Goal: Task Accomplishment & Management: Complete application form

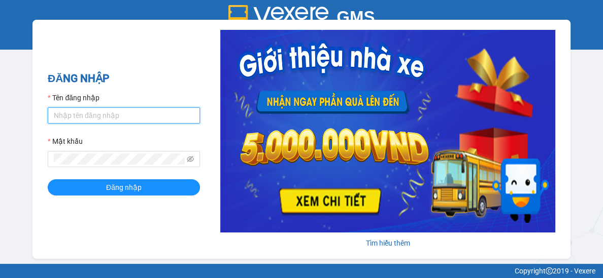
click at [88, 118] on input "Tên đăng nhập" at bounding box center [124, 116] width 152 height 16
type input "nguyenpht.kimhoang"
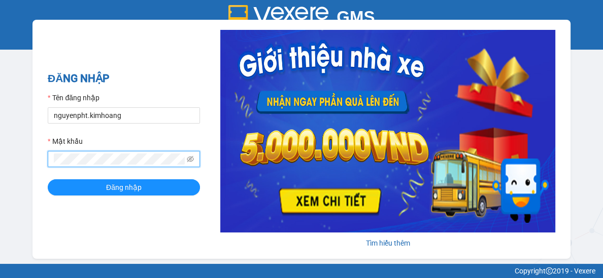
click at [48, 180] on button "Đăng nhập" at bounding box center [124, 188] width 152 height 16
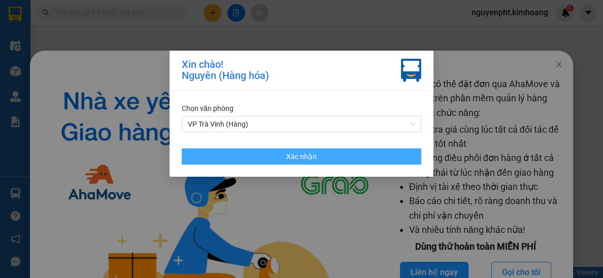
click at [250, 162] on button "Xác nhận" at bounding box center [301, 157] width 239 height 16
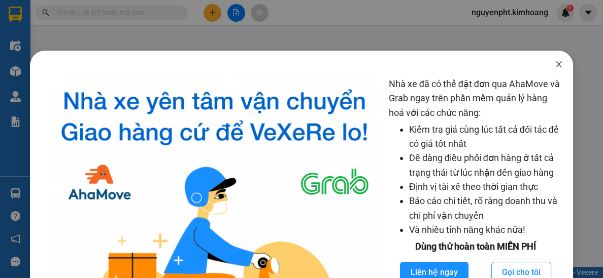
click at [560, 66] on icon "close" at bounding box center [558, 64] width 6 height 6
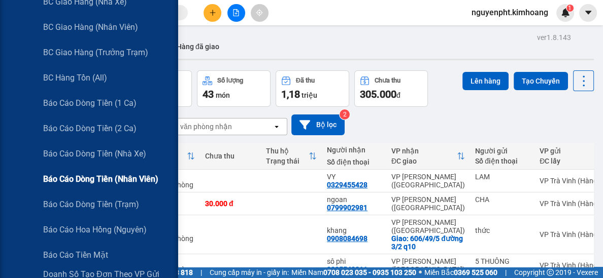
scroll to position [148, 0]
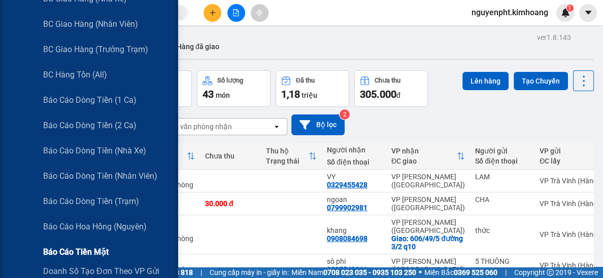
click at [70, 252] on span "Báo cáo tiền mặt" at bounding box center [75, 252] width 65 height 13
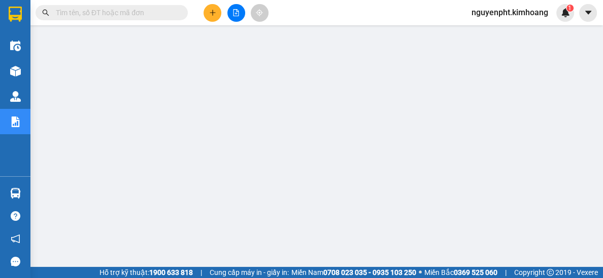
click at [143, 11] on input "text" at bounding box center [116, 12] width 120 height 11
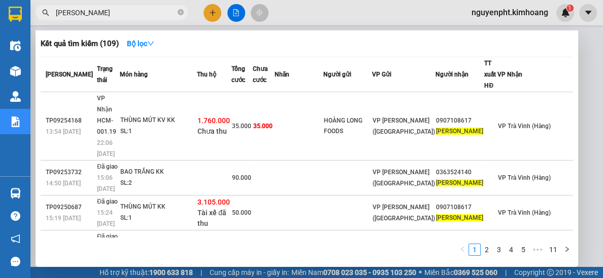
type input "[PERSON_NAME]"
click at [214, 12] on div at bounding box center [301, 139] width 603 height 278
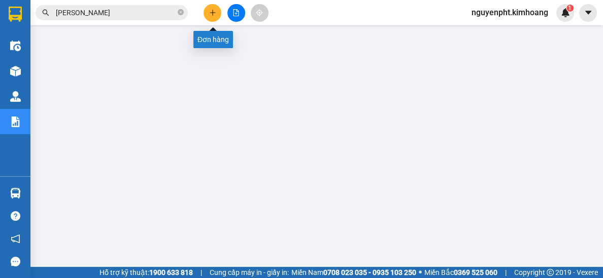
click at [215, 17] on button at bounding box center [212, 13] width 18 height 18
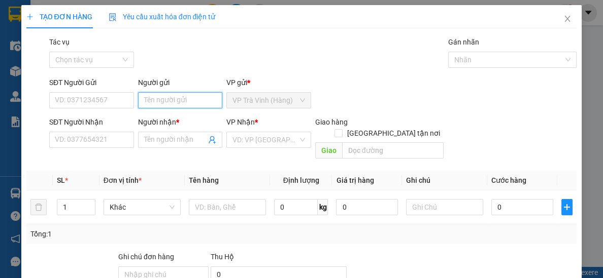
click at [175, 104] on input "Người gửi" at bounding box center [180, 100] width 85 height 16
click at [175, 97] on input "Người gửi" at bounding box center [180, 100] width 85 height 16
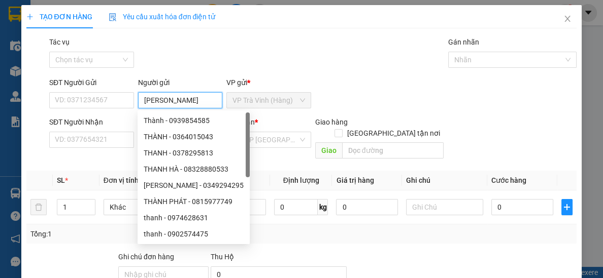
type input "[PERSON_NAME]"
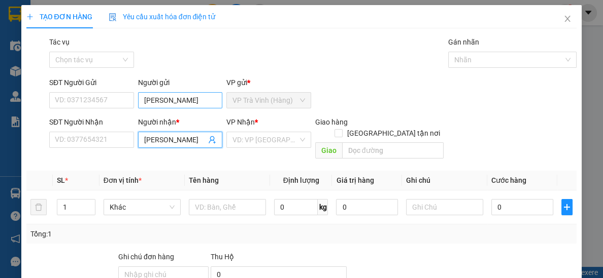
type input "[PERSON_NAME]"
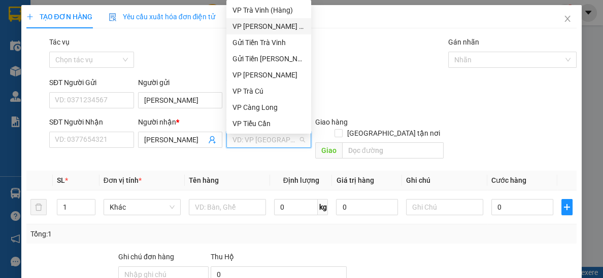
click at [270, 26] on div "VP [PERSON_NAME] ([GEOGRAPHIC_DATA])" at bounding box center [268, 26] width 73 height 11
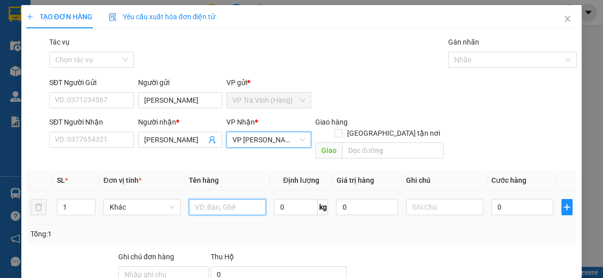
click at [222, 199] on input "text" at bounding box center [227, 207] width 77 height 16
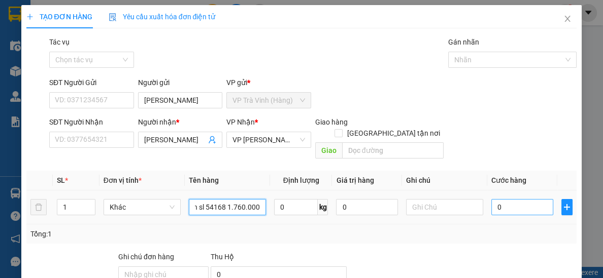
type input "tiền sl 54168 1.760.000"
click at [520, 200] on input "0" at bounding box center [522, 207] width 62 height 16
type input "2"
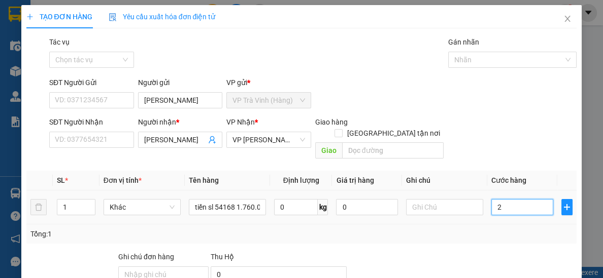
type input "2"
type input "20"
click at [99, 62] on input "Tác vụ" at bounding box center [87, 59] width 65 height 15
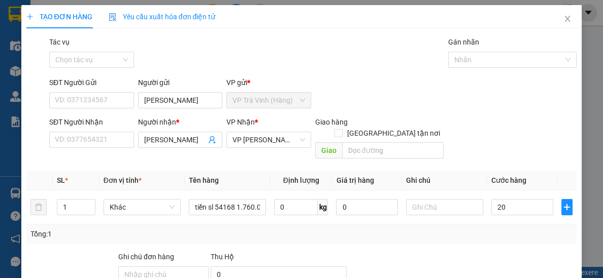
type input "20.000"
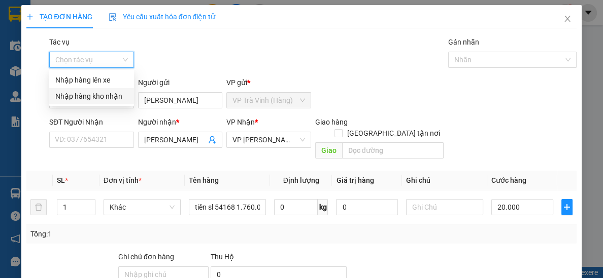
click at [82, 97] on div "Nhập hàng kho nhận" at bounding box center [91, 96] width 73 height 11
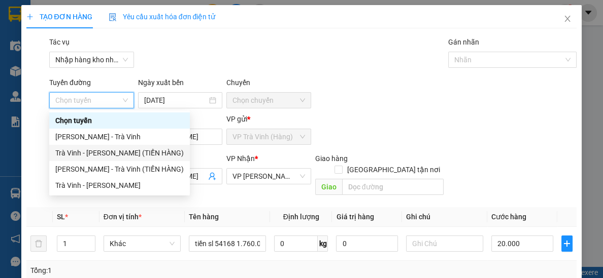
click at [82, 156] on div "Trà Vinh - [PERSON_NAME] (TIỀN HÀNG)" at bounding box center [119, 153] width 128 height 11
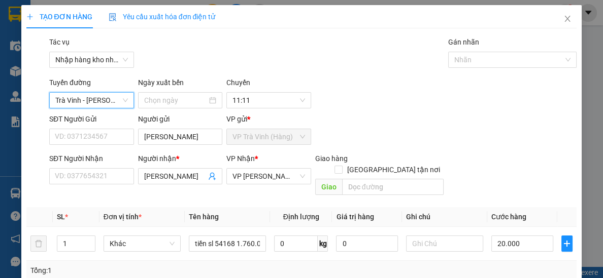
type input "[DATE]"
click at [484, 65] on div at bounding box center [507, 60] width 114 height 12
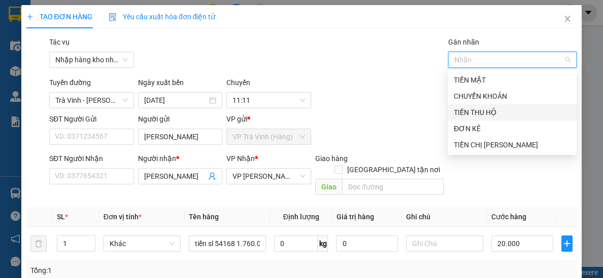
click at [472, 113] on div "TIỀN THU HỘ" at bounding box center [511, 112] width 117 height 11
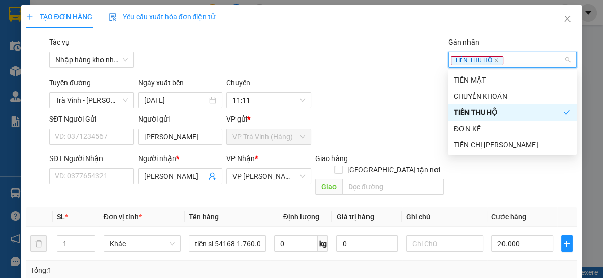
click at [392, 97] on div "Tuyến đường [GEOGRAPHIC_DATA][PERSON_NAME] (TIỀN HÀNG) Ngày xuất bến [DATE] [GE…" at bounding box center [312, 92] width 531 height 31
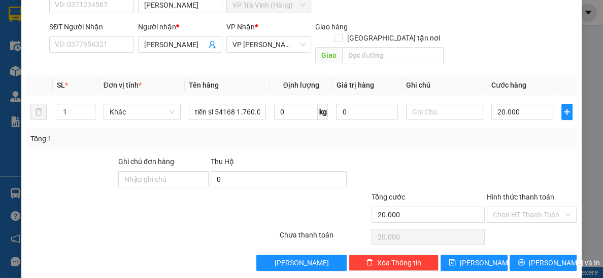
scroll to position [133, 0]
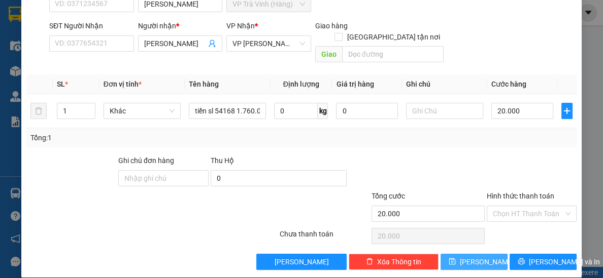
click at [470, 254] on button "[PERSON_NAME]" at bounding box center [473, 262] width 67 height 16
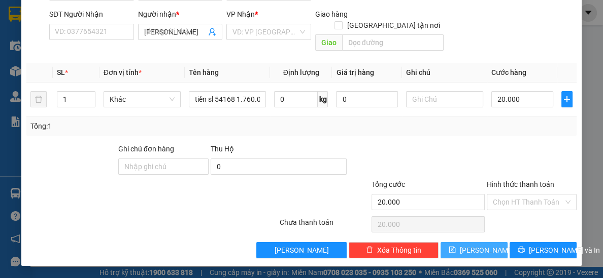
type input "0"
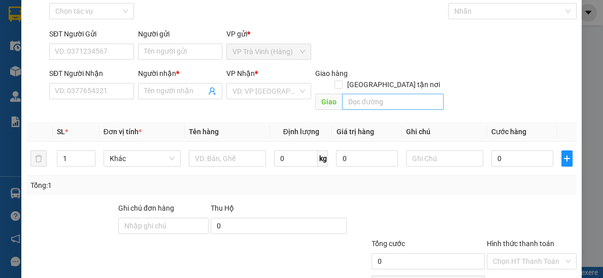
scroll to position [0, 0]
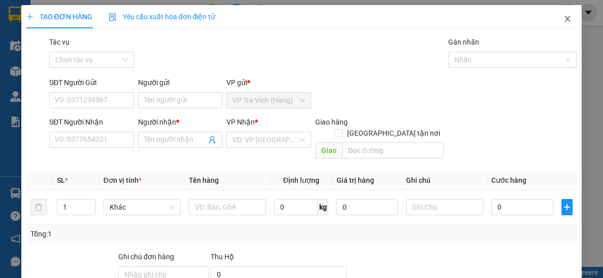
click at [566, 18] on icon "close" at bounding box center [567, 19] width 6 height 6
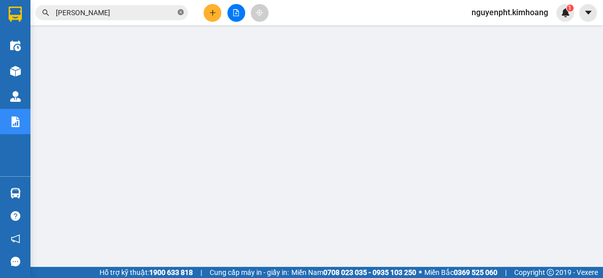
click at [179, 12] on icon "close-circle" at bounding box center [181, 12] width 6 height 6
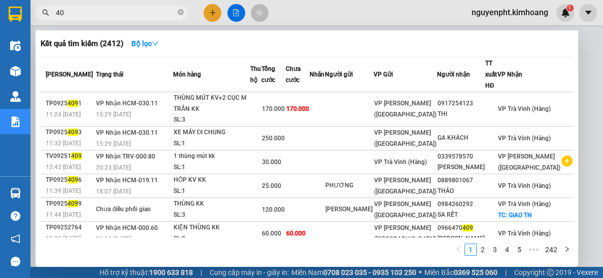
type input "4"
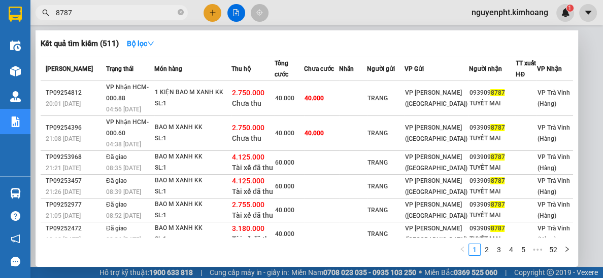
type input "8787"
click at [214, 18] on div at bounding box center [301, 139] width 603 height 278
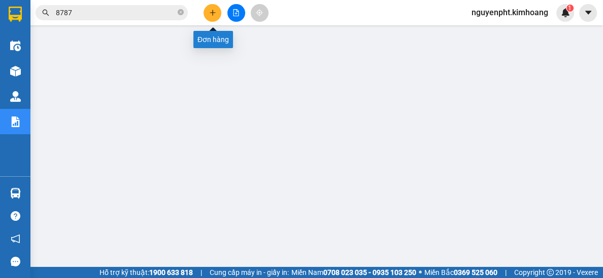
click at [211, 19] on button at bounding box center [212, 13] width 18 height 18
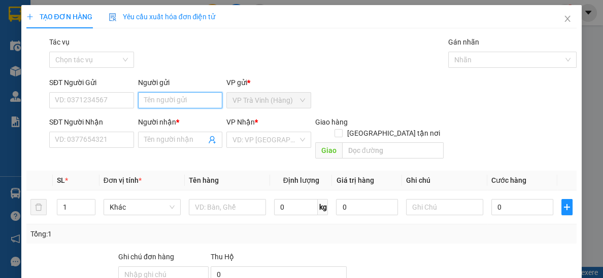
click at [160, 103] on input "Người gửi" at bounding box center [180, 100] width 85 height 16
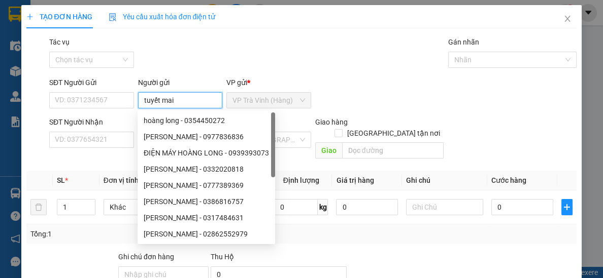
type input "tuyết mai"
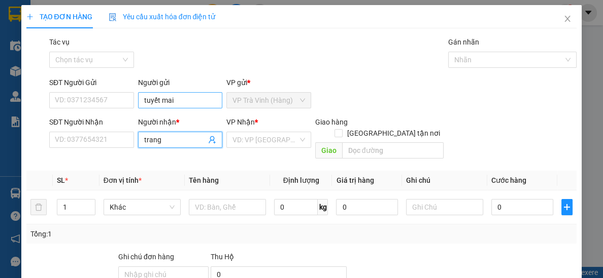
type input "trang"
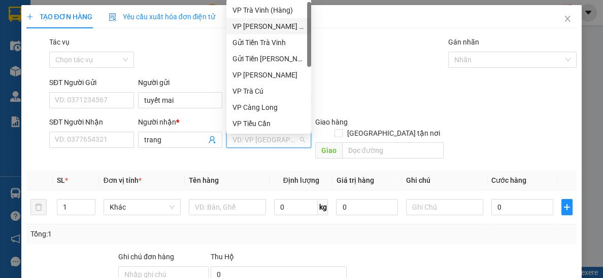
click at [241, 30] on div "VP [PERSON_NAME] ([GEOGRAPHIC_DATA])" at bounding box center [268, 26] width 73 height 11
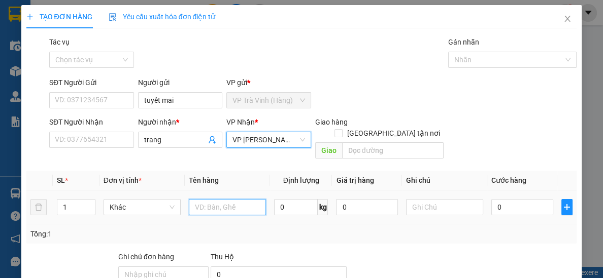
click at [213, 199] on input "text" at bounding box center [227, 207] width 77 height 16
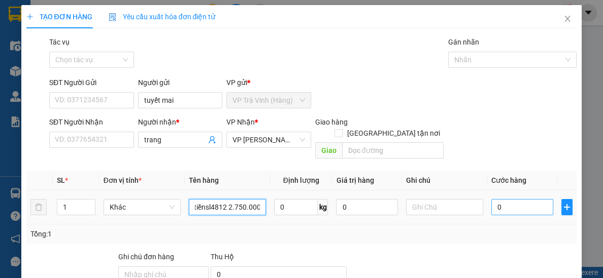
type input "tiềnsl4812 2.750.000"
click at [523, 199] on input "0" at bounding box center [522, 207] width 62 height 16
type input "2"
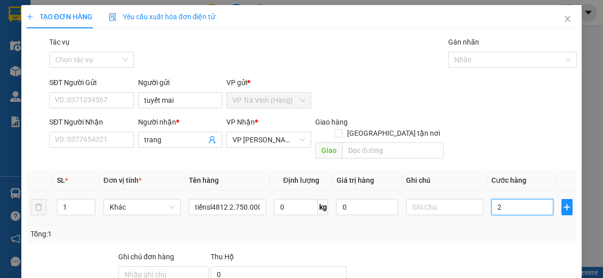
type input "2"
type input "20"
click at [100, 64] on input "Tác vụ" at bounding box center [87, 59] width 65 height 15
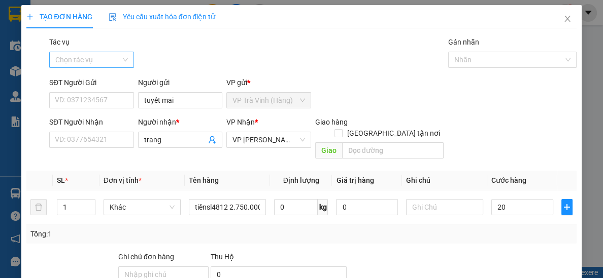
type input "20.000"
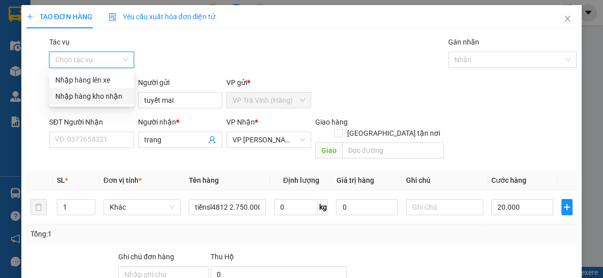
click at [80, 101] on div "Nhập hàng kho nhận" at bounding box center [91, 96] width 73 height 11
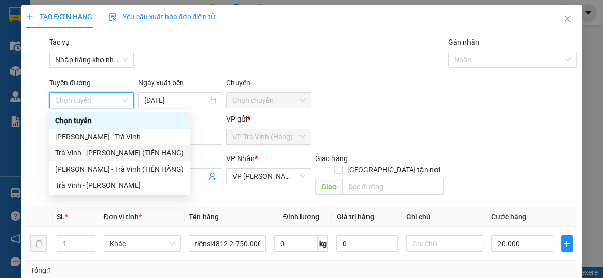
click at [99, 154] on div "Trà Vinh - [PERSON_NAME] (TIỀN HÀNG)" at bounding box center [119, 153] width 128 height 11
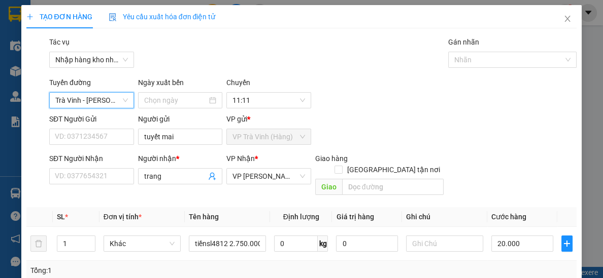
type input "[DATE]"
click at [481, 61] on div at bounding box center [507, 60] width 114 height 12
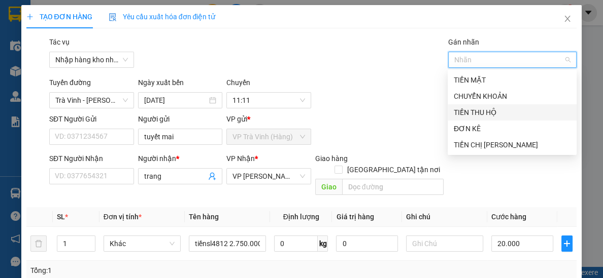
click at [476, 113] on div "TIỀN THU HỘ" at bounding box center [511, 112] width 117 height 11
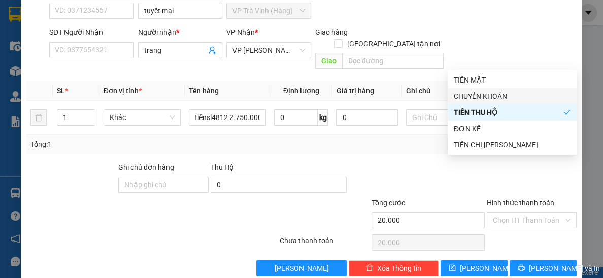
scroll to position [133, 0]
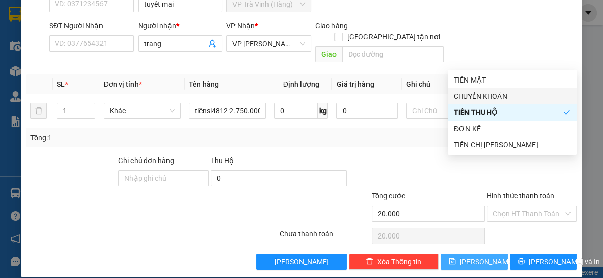
click at [455, 258] on icon "save" at bounding box center [451, 261] width 7 height 7
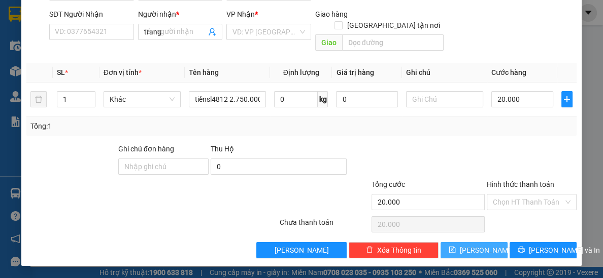
type input "0"
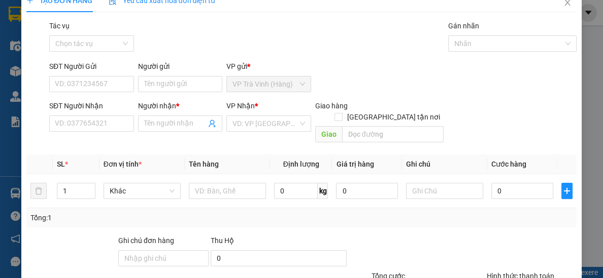
scroll to position [0, 0]
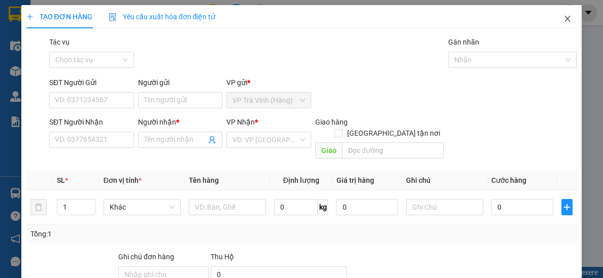
click at [567, 20] on icon "close" at bounding box center [567, 19] width 8 height 8
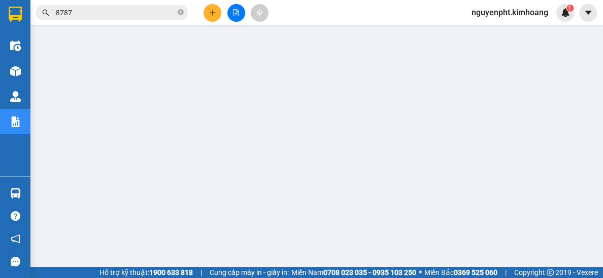
click at [146, 15] on input "8787" at bounding box center [116, 12] width 120 height 11
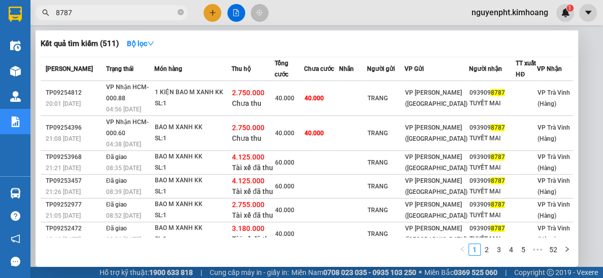
click at [212, 16] on div at bounding box center [301, 139] width 603 height 278
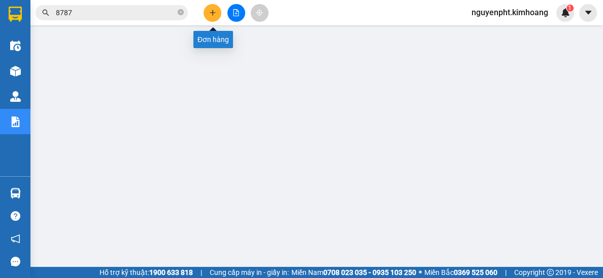
click at [213, 15] on icon "plus" at bounding box center [212, 12] width 7 height 7
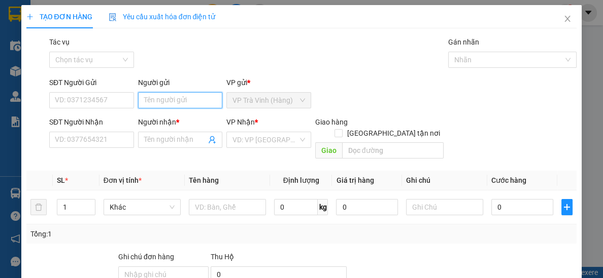
click at [192, 100] on input "Người gửi" at bounding box center [180, 100] width 85 height 16
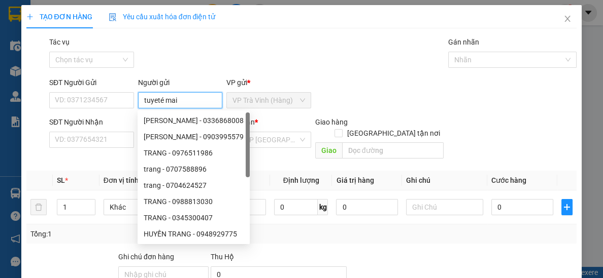
type input "tuyeté mai"
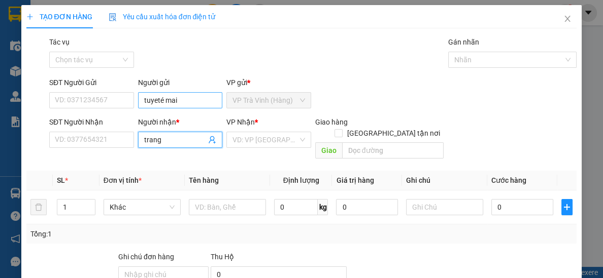
type input "trang"
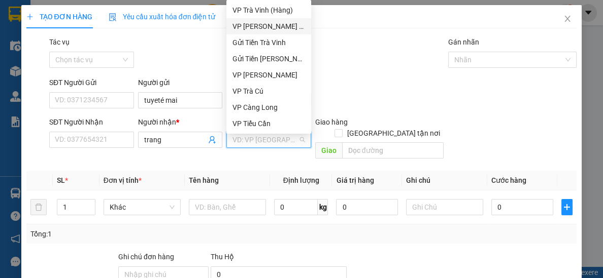
click at [269, 26] on div "VP [PERSON_NAME] ([GEOGRAPHIC_DATA])" at bounding box center [268, 26] width 73 height 11
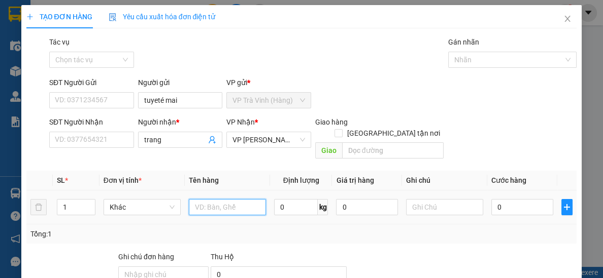
click at [211, 199] on input "text" at bounding box center [227, 207] width 77 height 16
type input "tiềnsl4396 2.750.000"
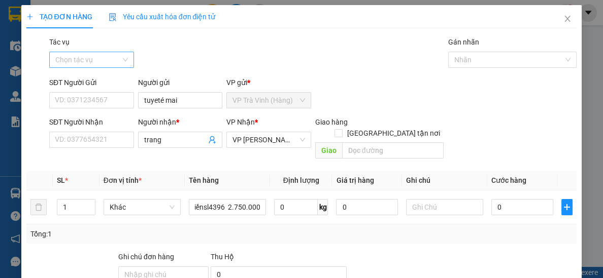
click at [109, 60] on input "Tác vụ" at bounding box center [87, 59] width 65 height 15
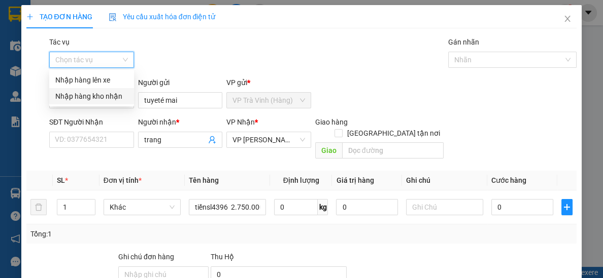
click at [100, 93] on div "Nhập hàng kho nhận" at bounding box center [91, 96] width 73 height 11
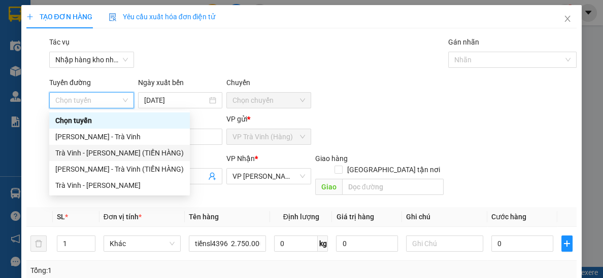
click at [104, 155] on div "Trà Vinh - [PERSON_NAME] (TIỀN HÀNG)" at bounding box center [119, 153] width 128 height 11
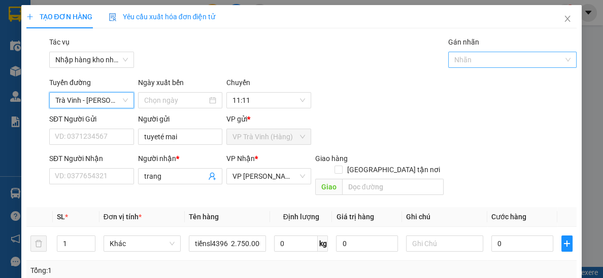
type input "[DATE]"
click at [487, 61] on div at bounding box center [507, 60] width 114 height 12
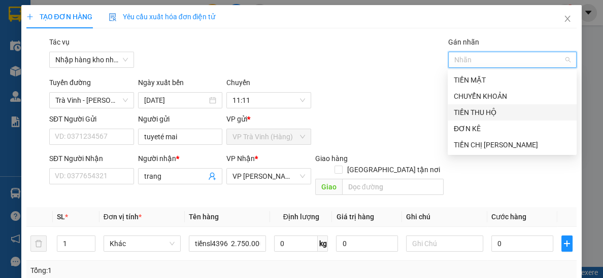
click at [475, 115] on div "TIỀN THU HỘ" at bounding box center [511, 112] width 117 height 11
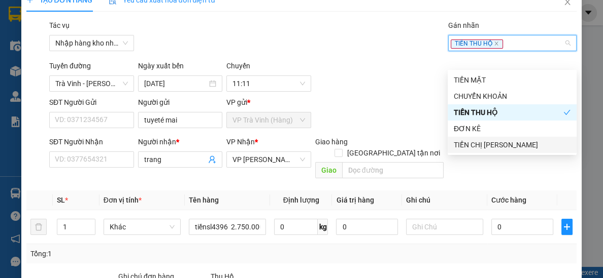
scroll to position [31, 0]
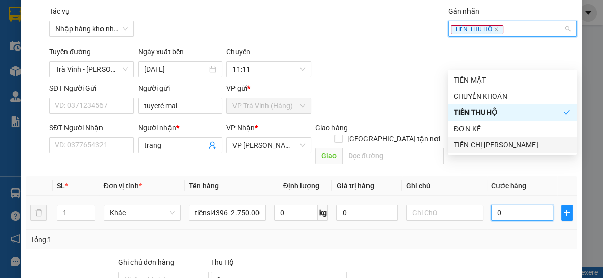
click at [528, 205] on input "0" at bounding box center [522, 213] width 62 height 16
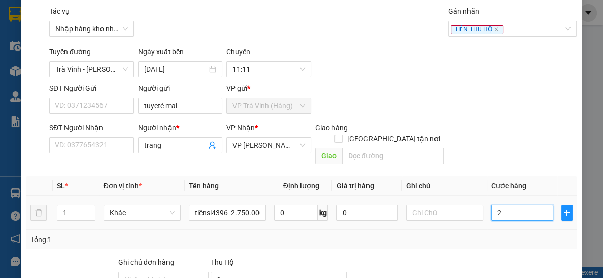
type input "20"
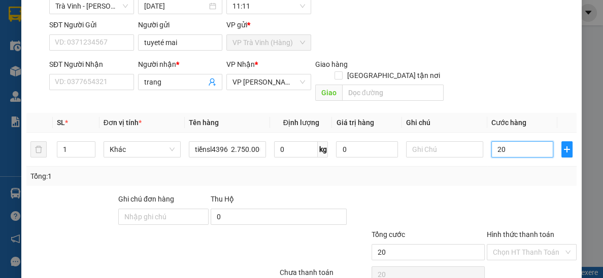
scroll to position [133, 0]
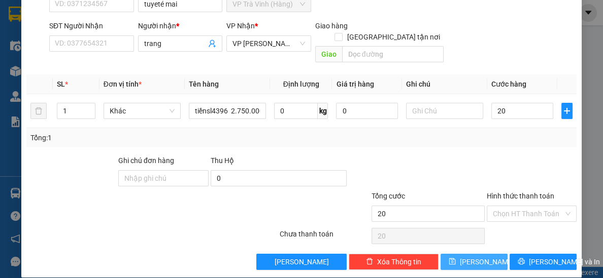
click at [455, 259] on icon "save" at bounding box center [452, 262] width 7 height 7
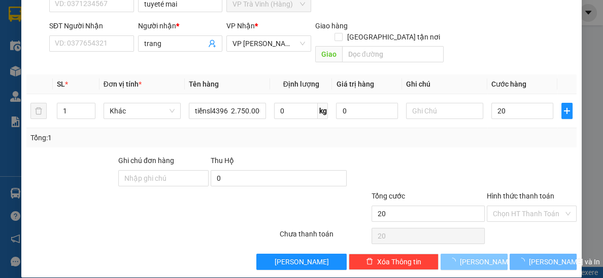
type input "20.000"
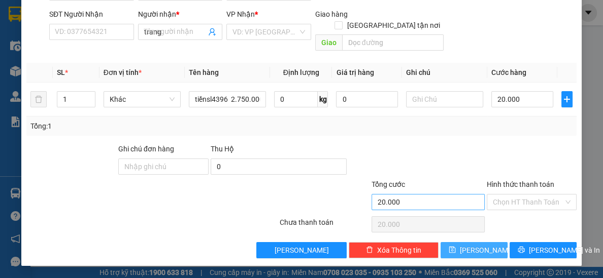
type input "0"
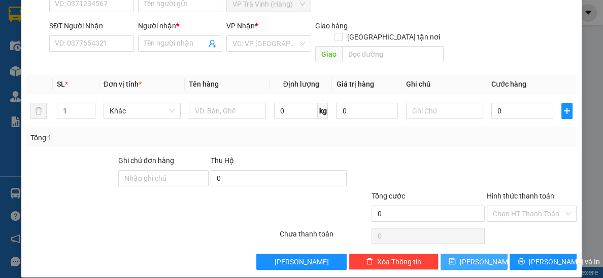
scroll to position [0, 0]
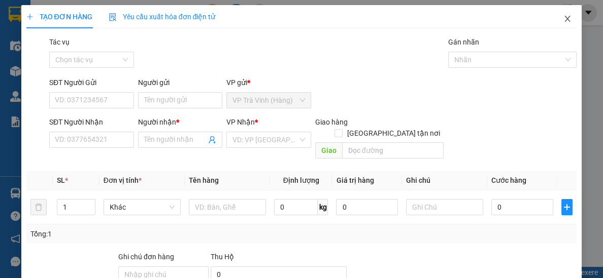
click at [566, 16] on icon "close" at bounding box center [567, 19] width 8 height 8
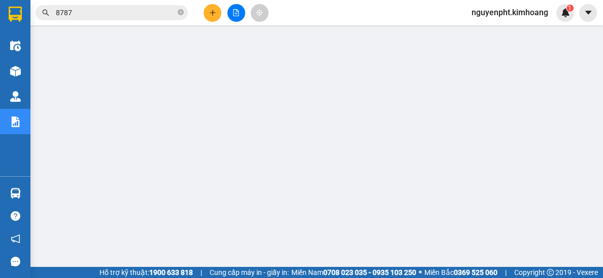
click at [165, 16] on input "8787" at bounding box center [116, 12] width 120 height 11
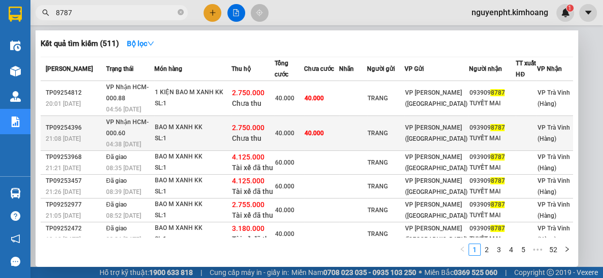
click at [223, 130] on div "BAO M XANH KK" at bounding box center [193, 127] width 76 height 11
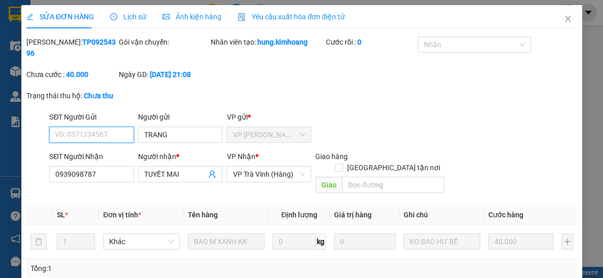
type input "TRANG"
type input "0939098787"
type input "TUYẾT MAI"
type input "2.750.000"
type input "40.000"
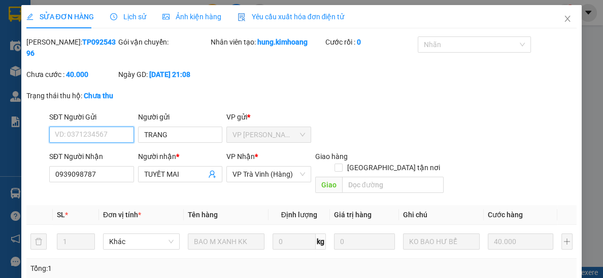
scroll to position [93, 0]
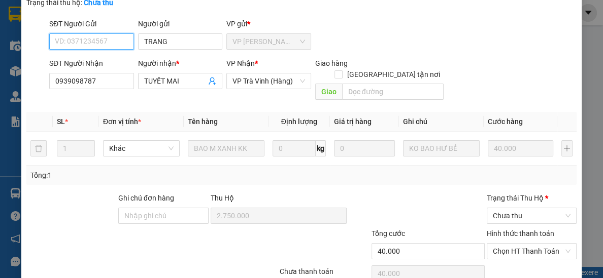
click at [516, 244] on span "Chọn HT Thanh Toán" at bounding box center [531, 251] width 78 height 15
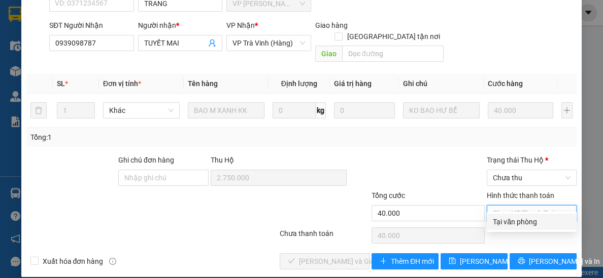
click at [512, 228] on div "Tại văn phòng" at bounding box center [531, 222] width 90 height 16
type input "0"
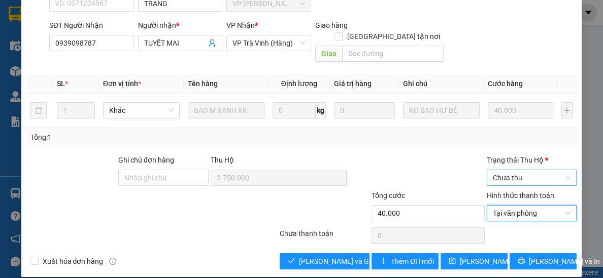
click at [529, 170] on span "Chưa thu" at bounding box center [531, 177] width 78 height 15
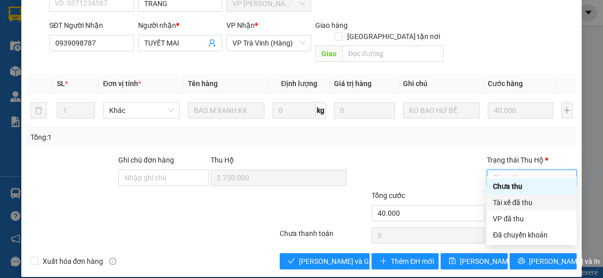
click at [508, 207] on div "Tài xế đã thu" at bounding box center [531, 202] width 78 height 11
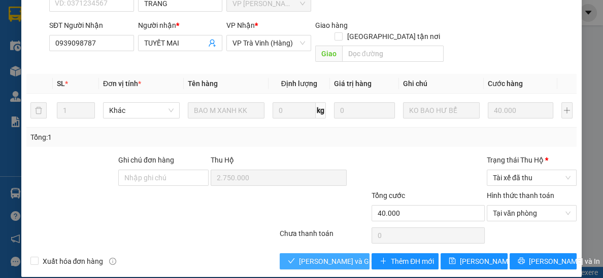
click at [356, 256] on button "[PERSON_NAME] và Giao hàng" at bounding box center [324, 262] width 90 height 16
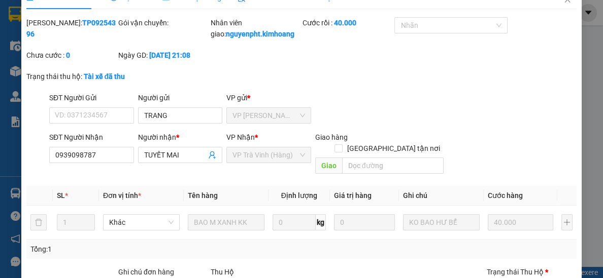
scroll to position [0, 0]
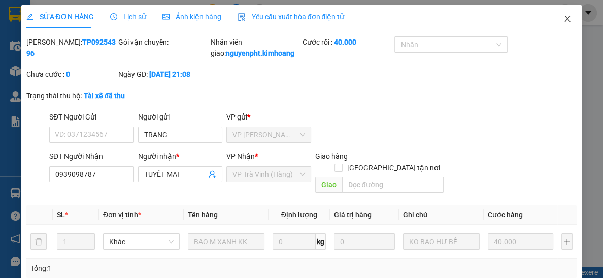
click at [569, 17] on icon "close" at bounding box center [567, 19] width 8 height 8
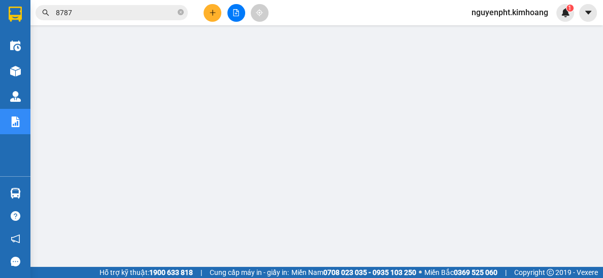
click at [138, 12] on input "8787" at bounding box center [116, 12] width 120 height 11
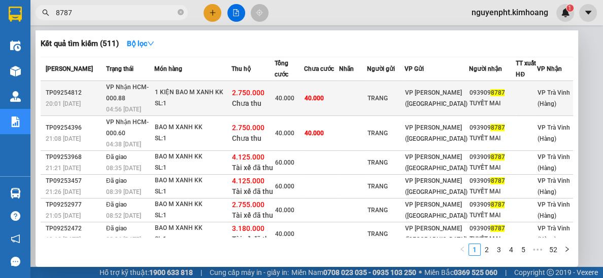
click at [224, 96] on div "1 KIỆN BAO M XANH KK" at bounding box center [193, 92] width 76 height 11
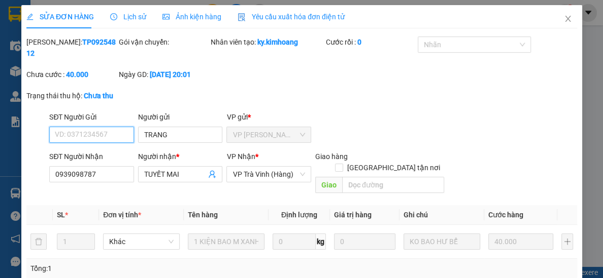
type input "TRANG"
type input "0939098787"
type input "TUYẾT MAI"
type input "2.750.000"
type input "40.000"
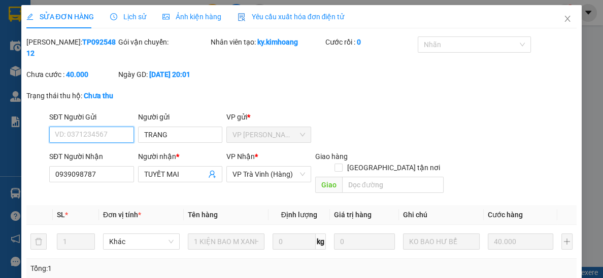
scroll to position [131, 0]
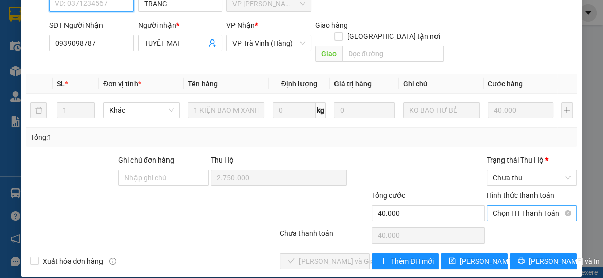
click at [524, 207] on span "Chọn HT Thanh Toán" at bounding box center [531, 213] width 78 height 15
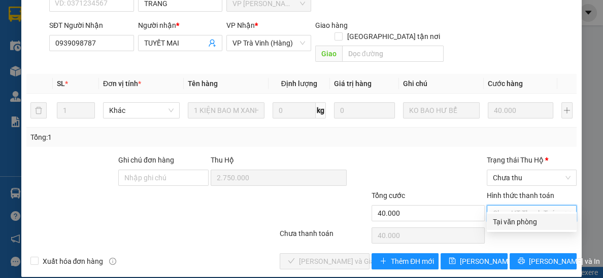
click at [516, 219] on div "Tại văn phòng" at bounding box center [531, 222] width 78 height 11
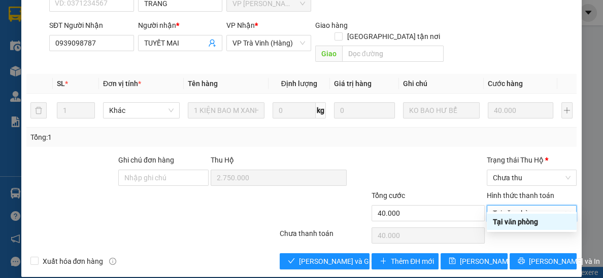
type input "0"
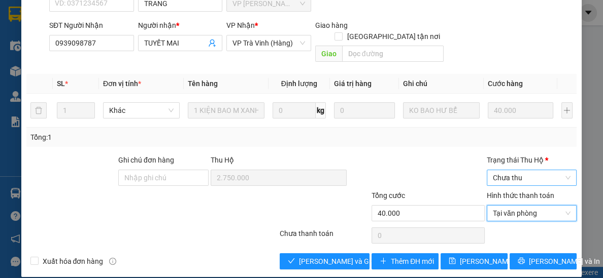
click at [538, 170] on span "Chưa thu" at bounding box center [531, 177] width 78 height 15
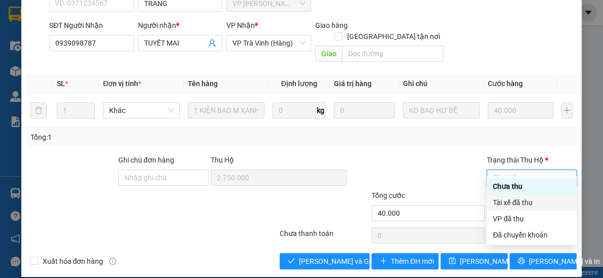
click at [517, 203] on div "Tài xế đã thu" at bounding box center [531, 202] width 78 height 11
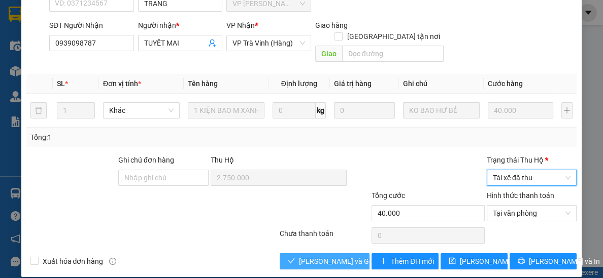
click at [336, 256] on span "[PERSON_NAME] và Giao hàng" at bounding box center [347, 261] width 97 height 11
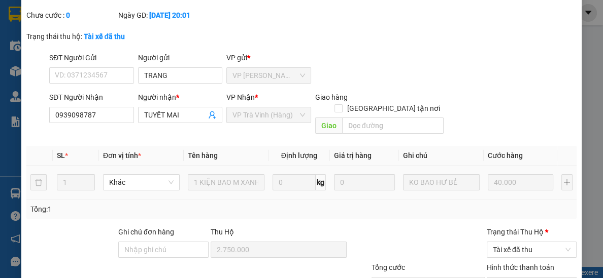
scroll to position [0, 0]
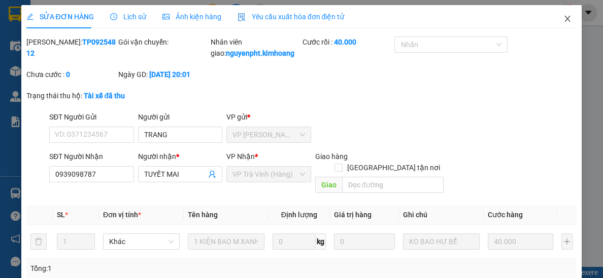
click at [570, 22] on icon "close" at bounding box center [567, 19] width 8 height 8
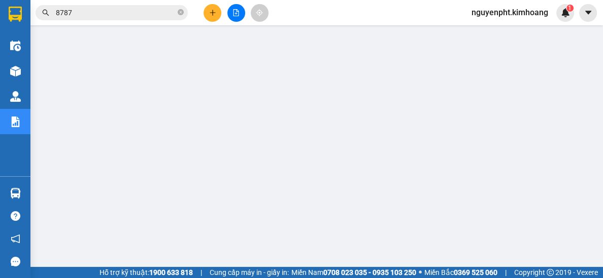
click at [152, 18] on input "8787" at bounding box center [116, 12] width 120 height 11
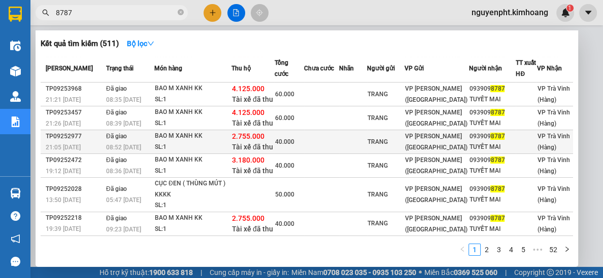
scroll to position [113, 0]
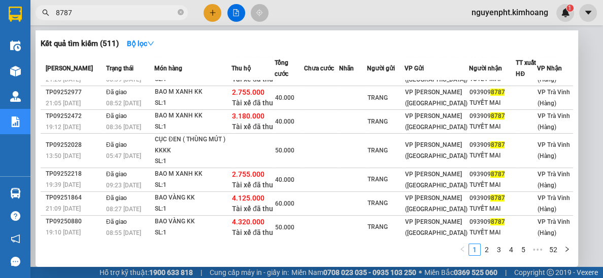
drag, startPoint x: 161, startPoint y: 17, endPoint x: 20, endPoint y: 13, distance: 141.0
click at [0, 21] on section "Kết quả tìm kiếm ( 511 ) Bộ lọc Mã ĐH Trạng thái Món hàng Thu hộ Tổng cước Chưa…" at bounding box center [301, 139] width 603 height 278
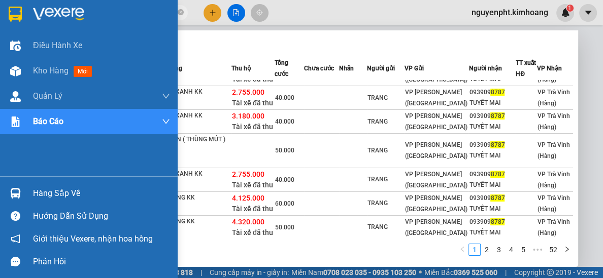
type input "8"
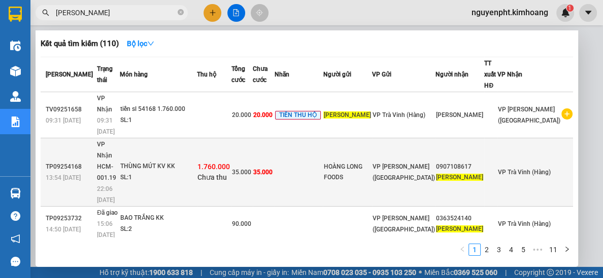
type input "[PERSON_NAME]"
click at [227, 173] on span "Chưa thu" at bounding box center [211, 177] width 29 height 8
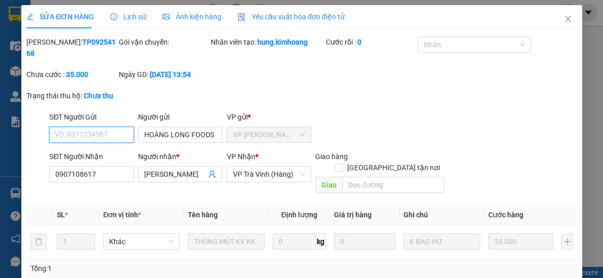
type input "HOÀNG LONG FOODS"
type input "0907108617"
type input "[PERSON_NAME]"
type input "1.760.000"
type input "35.000"
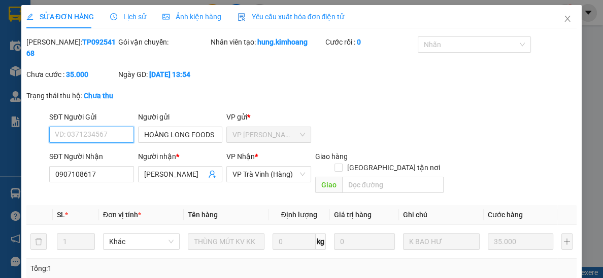
scroll to position [126, 0]
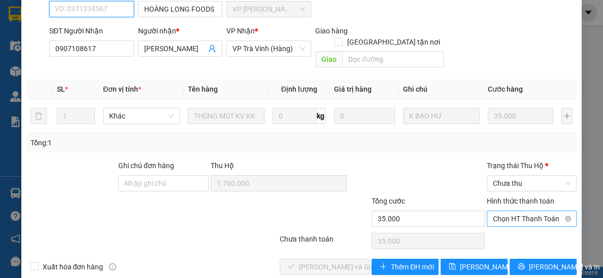
click at [520, 211] on span "Chọn HT Thanh Toán" at bounding box center [531, 218] width 78 height 15
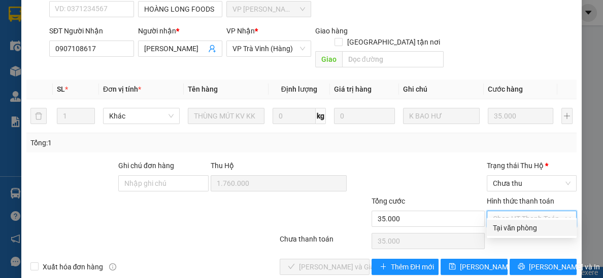
click at [513, 230] on div "Tại văn phòng" at bounding box center [531, 228] width 78 height 11
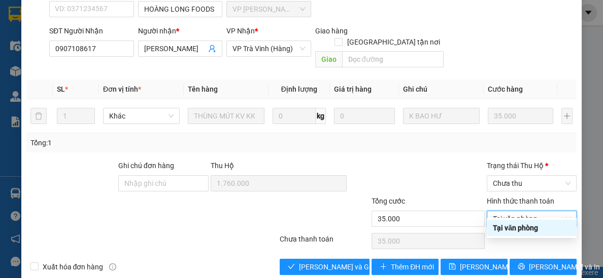
type input "0"
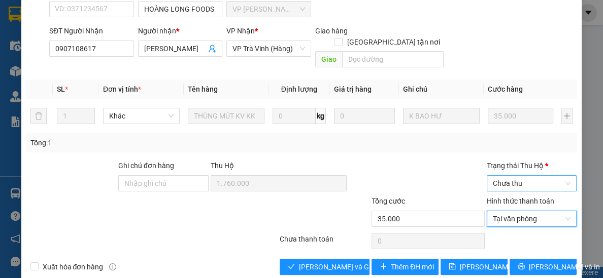
click at [542, 176] on span "Chưa thu" at bounding box center [531, 183] width 78 height 15
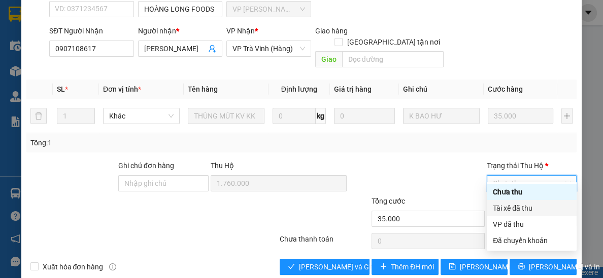
click at [511, 209] on div "Tài xế đã thu" at bounding box center [531, 208] width 78 height 11
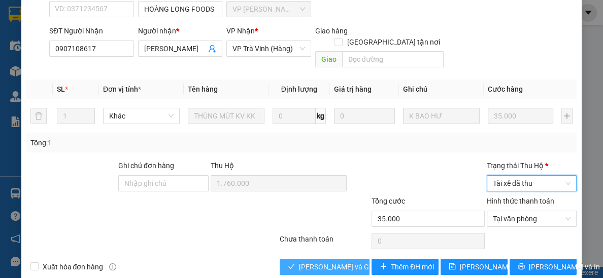
click at [334, 262] on span "[PERSON_NAME] và Giao hàng" at bounding box center [347, 267] width 97 height 11
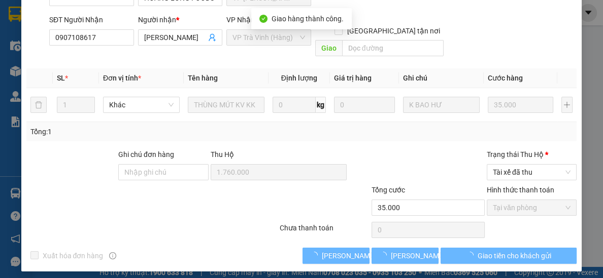
scroll to position [0, 0]
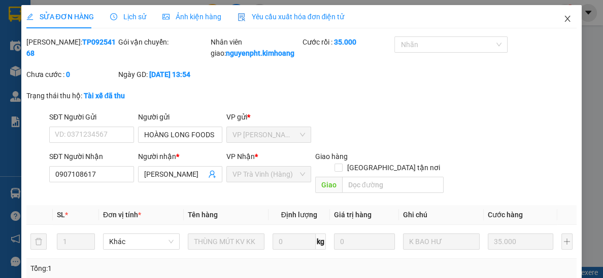
click at [570, 18] on icon "close" at bounding box center [567, 19] width 8 height 8
